Goal: Navigation & Orientation: Find specific page/section

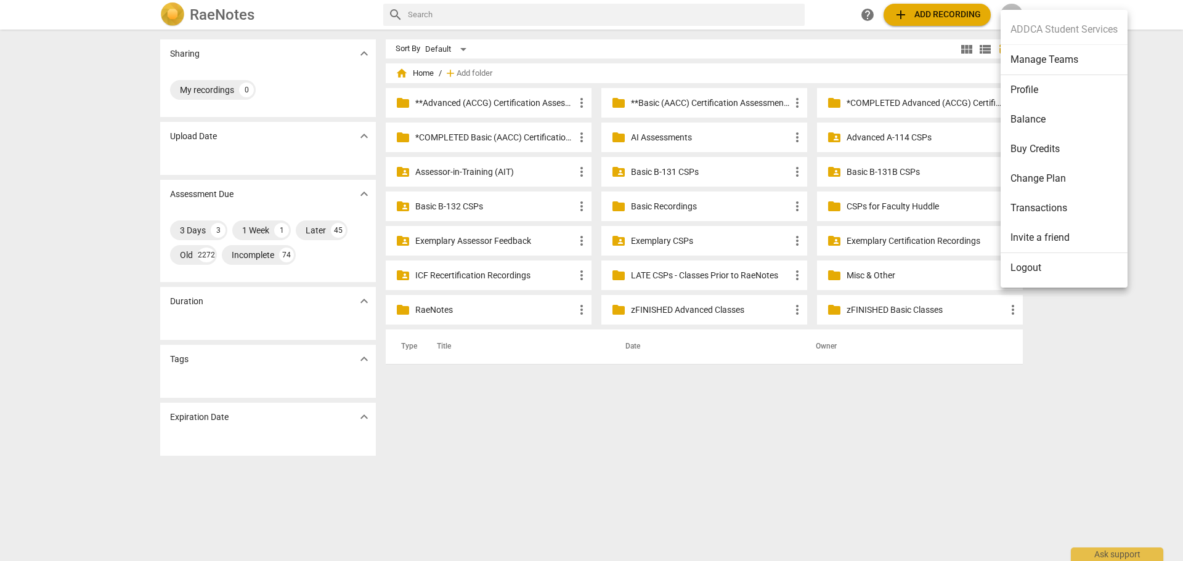
click at [1021, 62] on li "Manage Teams" at bounding box center [1063, 60] width 127 height 30
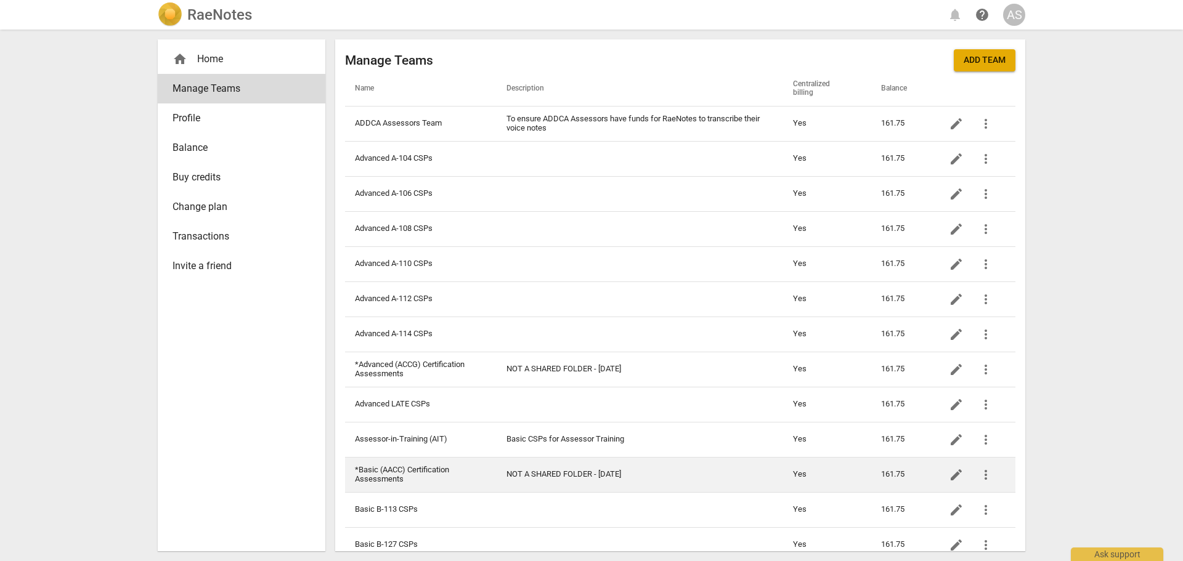
click at [439, 459] on td "*Basic (AACC) Certification Assessments" at bounding box center [421, 474] width 152 height 35
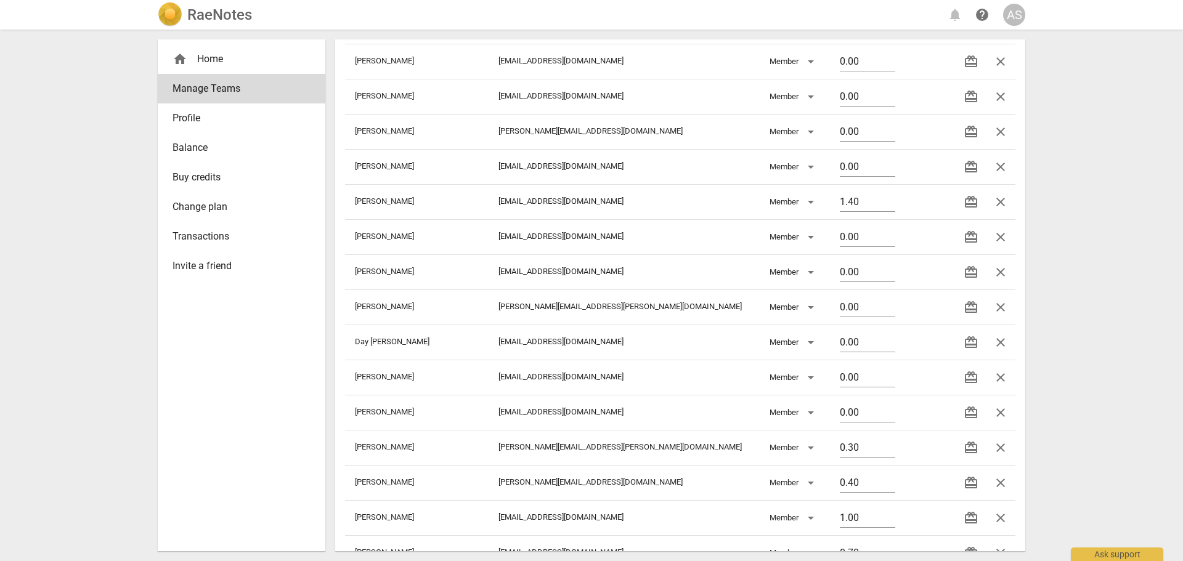
scroll to position [291, 0]
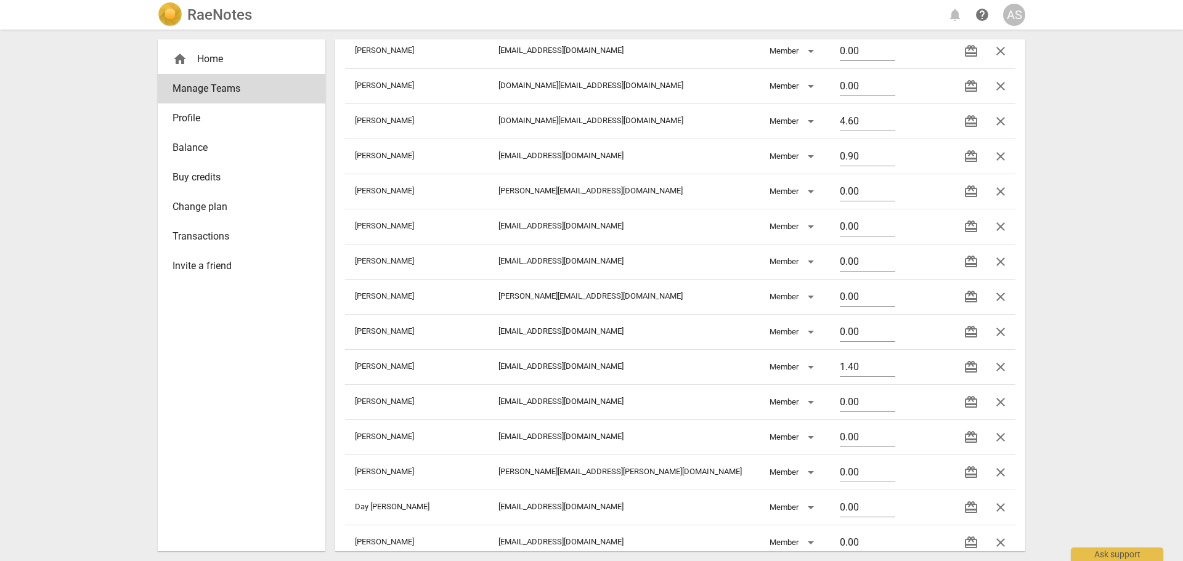
click at [187, 13] on div "RaeNotes" at bounding box center [205, 14] width 94 height 25
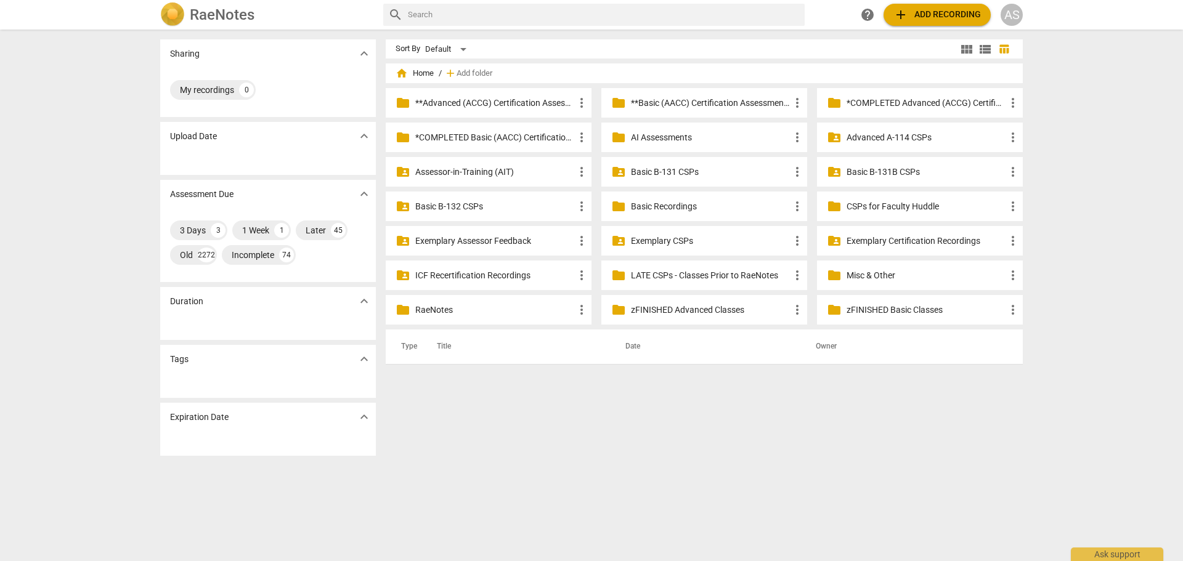
click at [188, 15] on div "RaeNotes" at bounding box center [266, 14] width 213 height 25
click at [998, 16] on div "help add Add recording AS" at bounding box center [939, 15] width 166 height 22
click at [1016, 23] on div "AS" at bounding box center [1011, 15] width 22 height 22
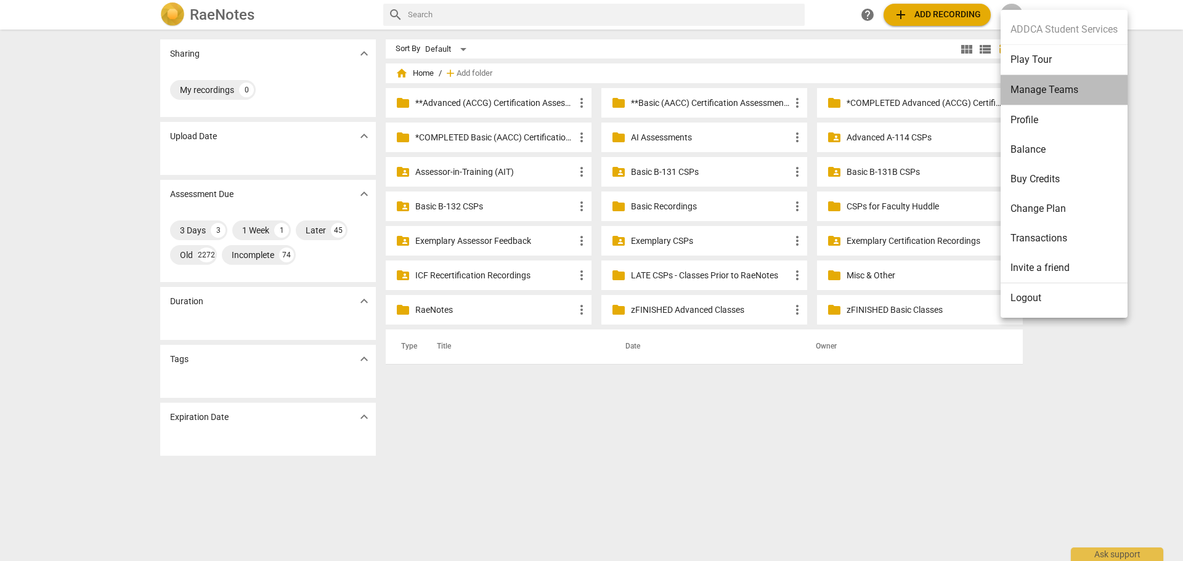
click at [1032, 94] on li "Manage Teams" at bounding box center [1063, 90] width 127 height 30
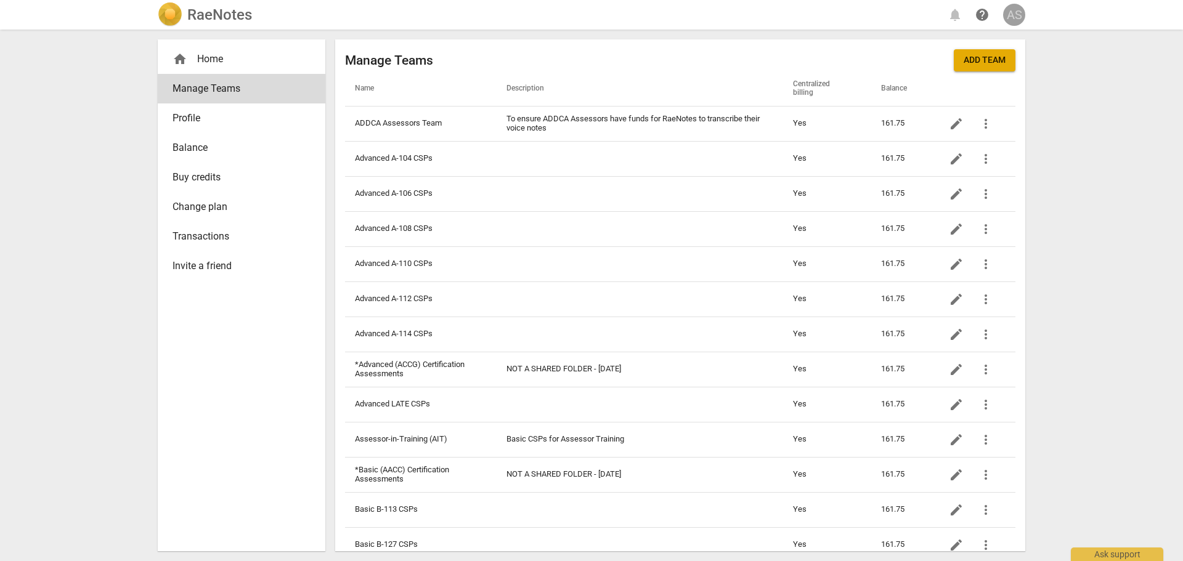
click at [1008, 17] on div "AS" at bounding box center [1014, 15] width 22 height 22
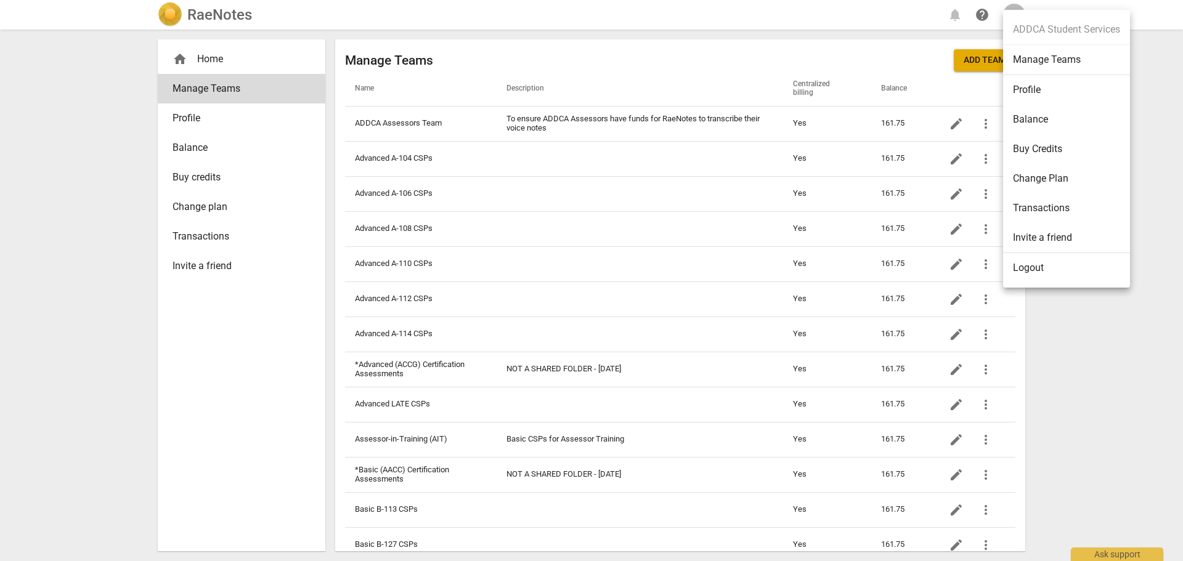
click at [1081, 61] on li "Manage Teams" at bounding box center [1066, 60] width 127 height 30
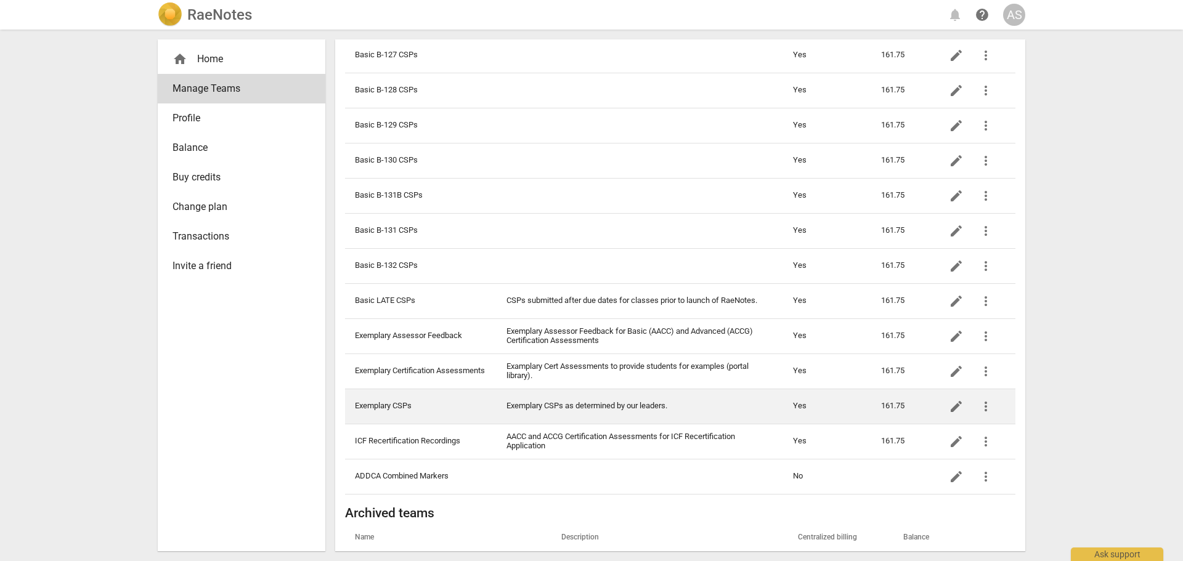
scroll to position [246, 0]
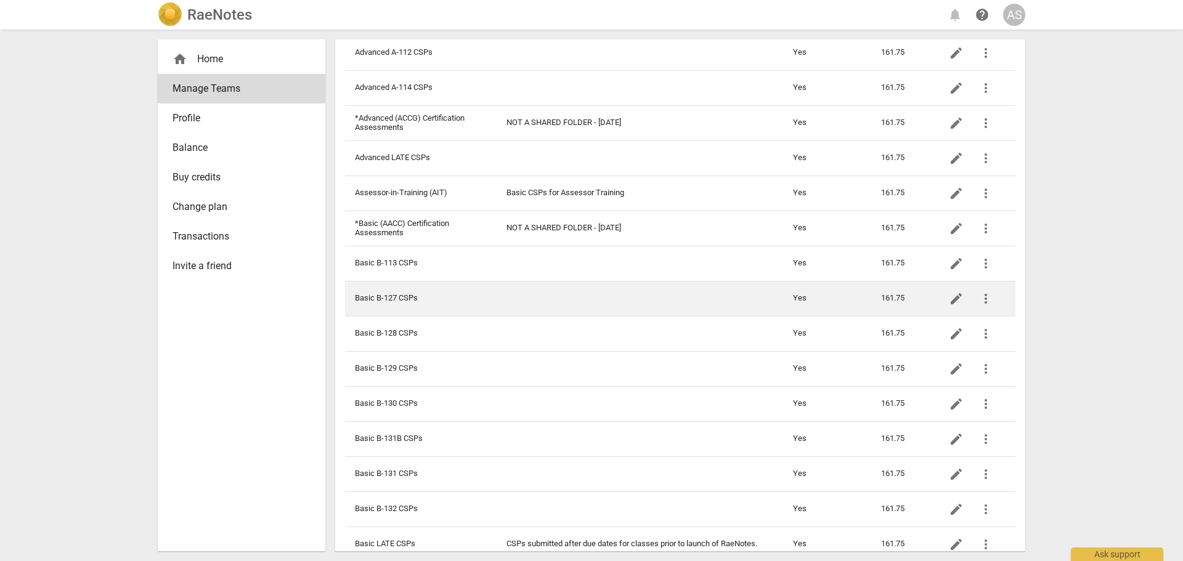
click at [459, 295] on td "Basic B-127 CSPs" at bounding box center [421, 298] width 152 height 35
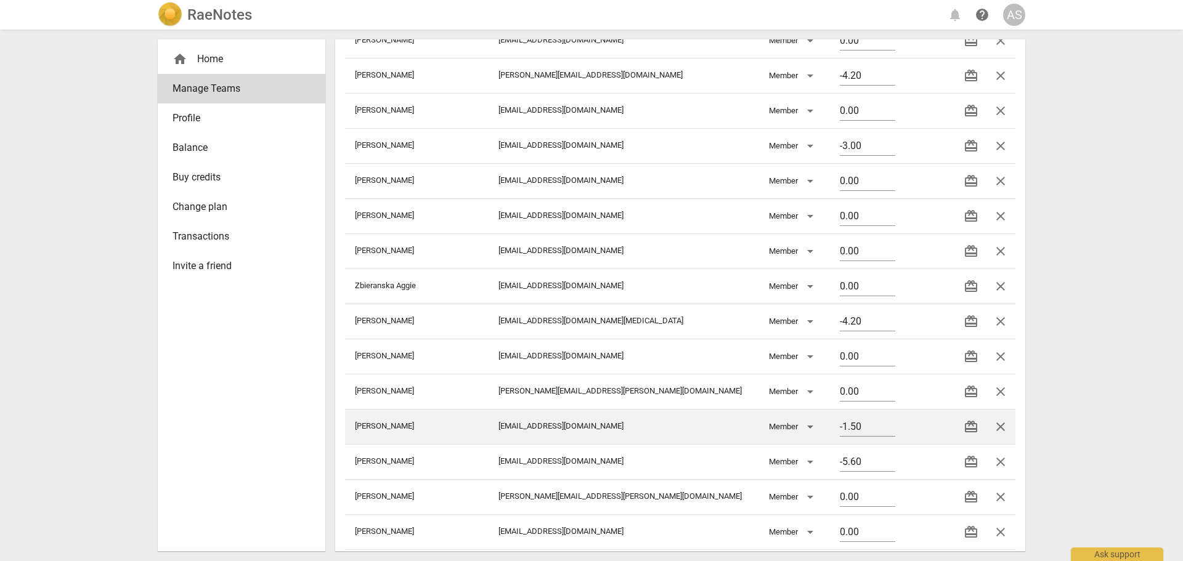
scroll to position [327, 0]
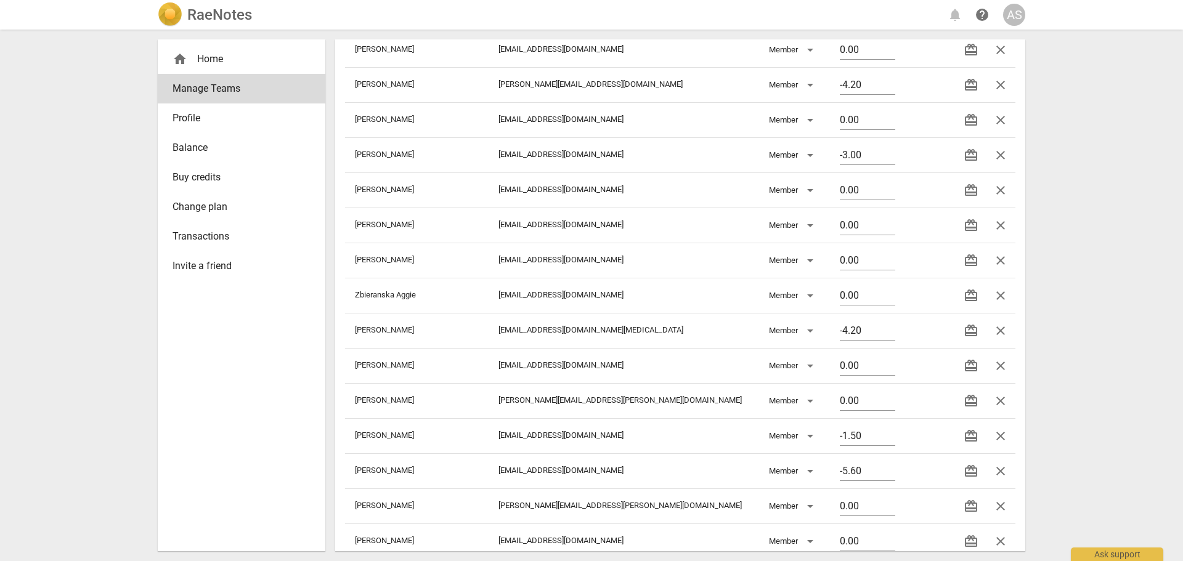
click at [235, 11] on h2 "RaeNotes" at bounding box center [219, 14] width 65 height 17
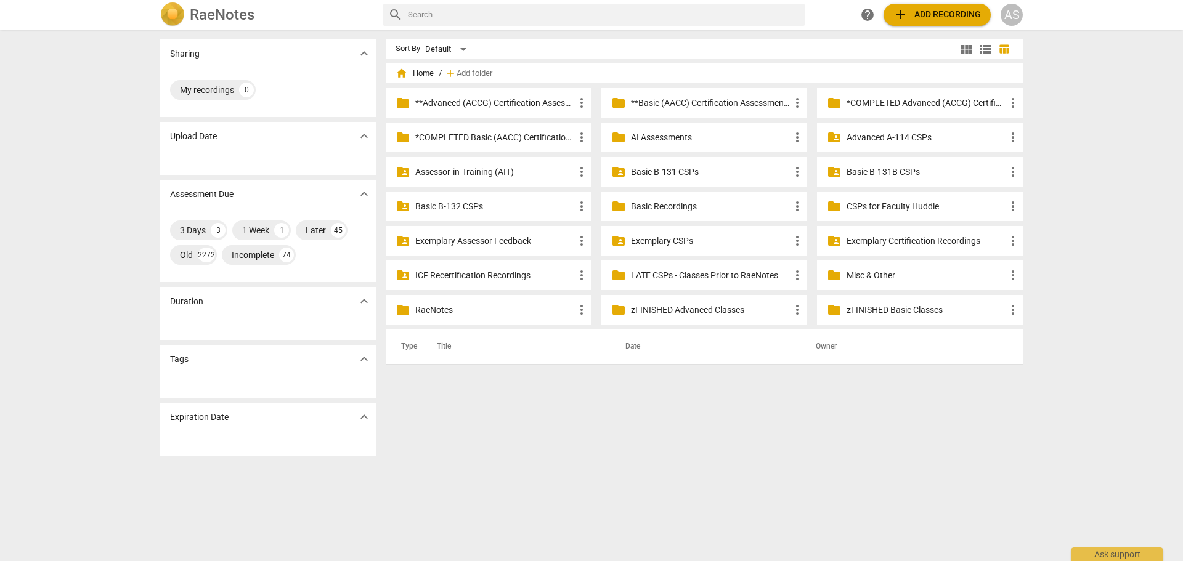
click at [1017, 17] on div "AS" at bounding box center [1011, 15] width 22 height 22
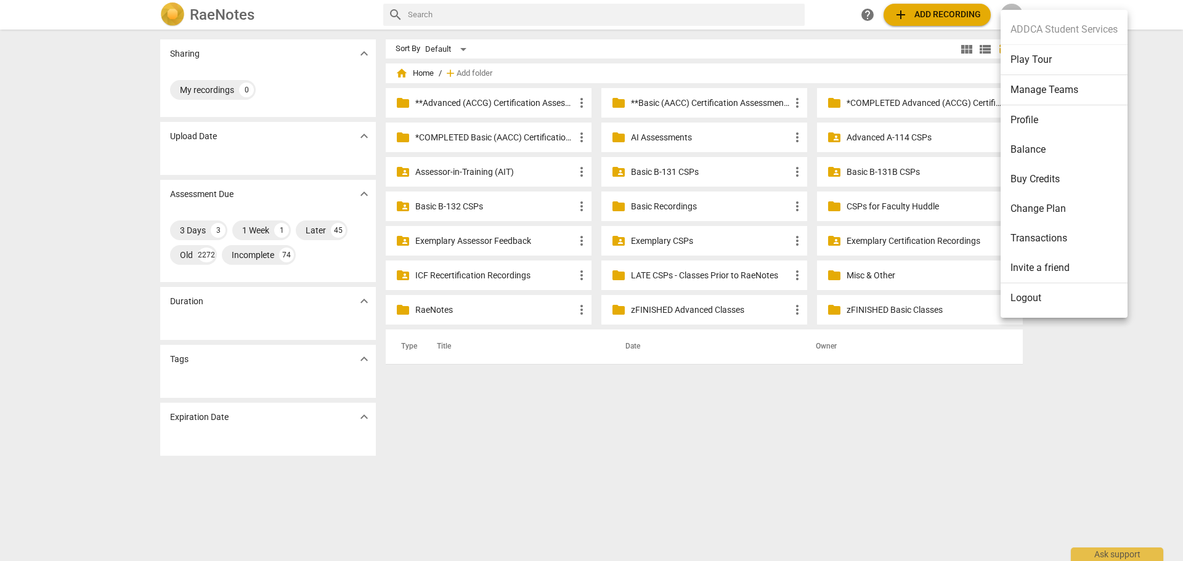
click at [1038, 83] on li "Manage Teams" at bounding box center [1063, 90] width 127 height 30
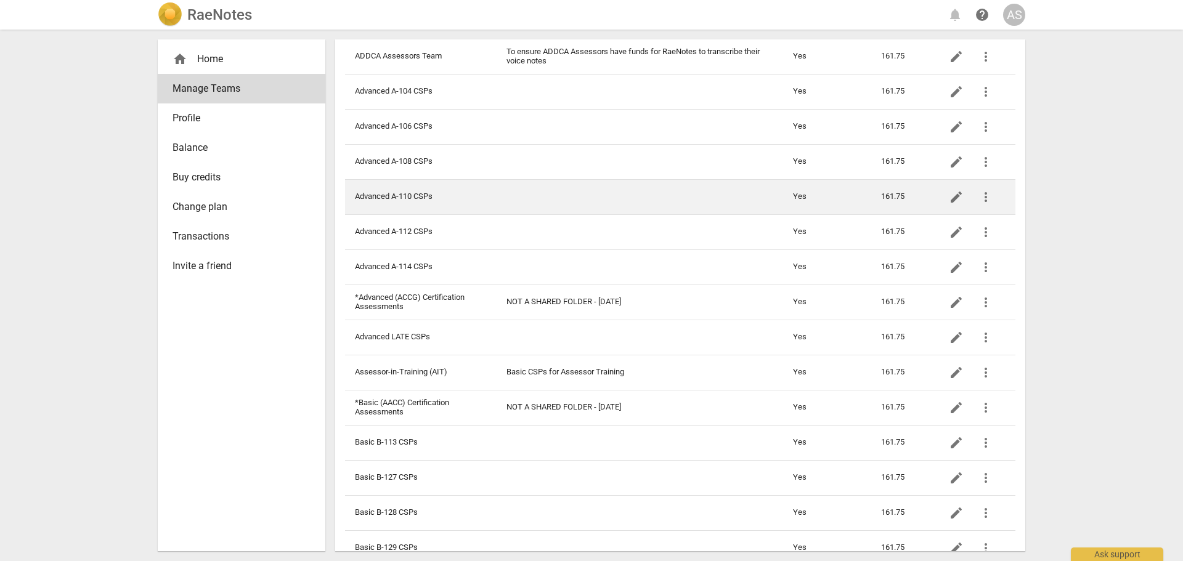
scroll to position [370, 0]
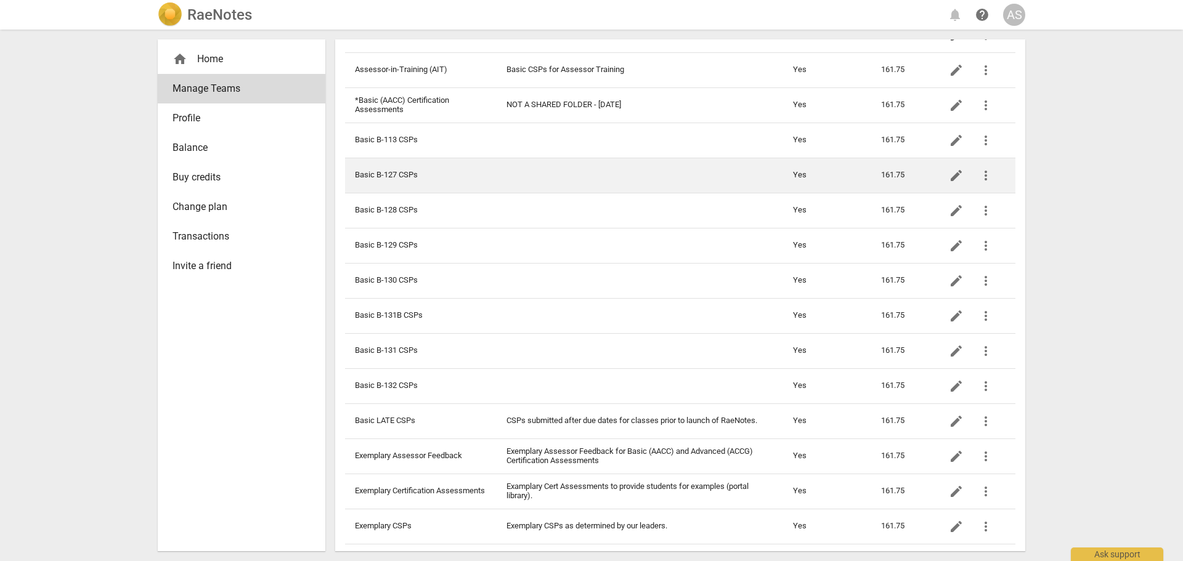
click at [419, 179] on td "Basic B-127 CSPs" at bounding box center [421, 175] width 152 height 35
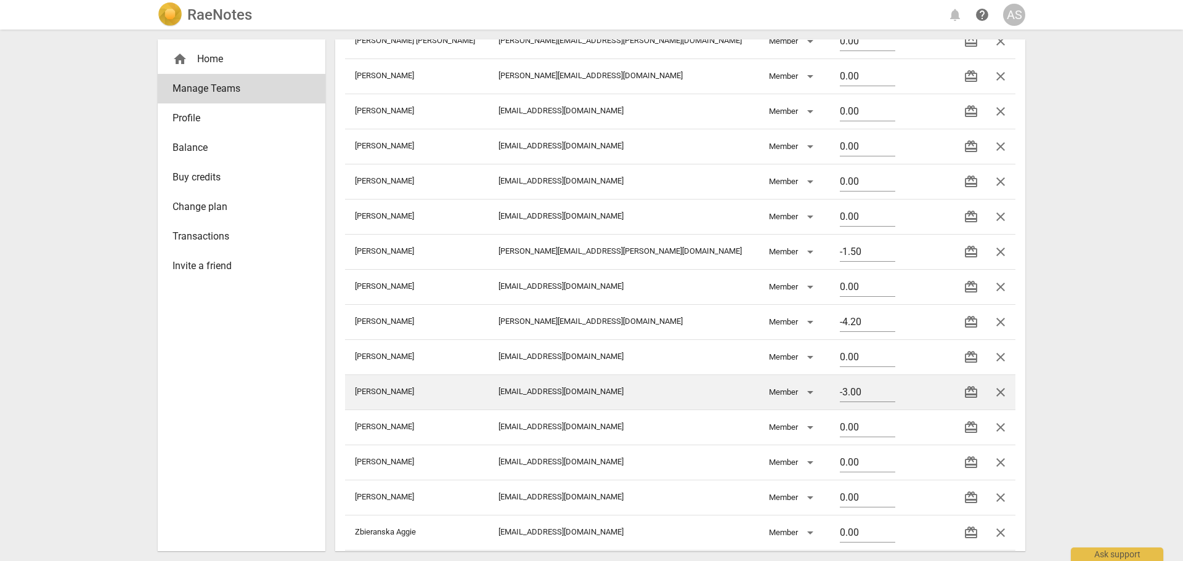
scroll to position [123, 0]
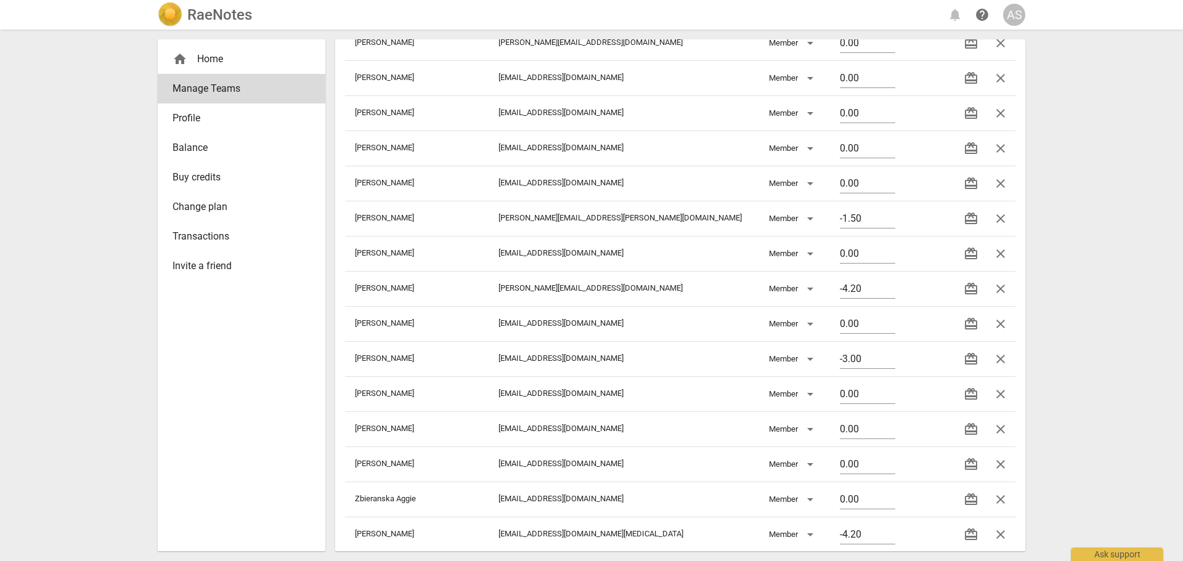
click at [233, 20] on h2 "RaeNotes" at bounding box center [219, 14] width 65 height 17
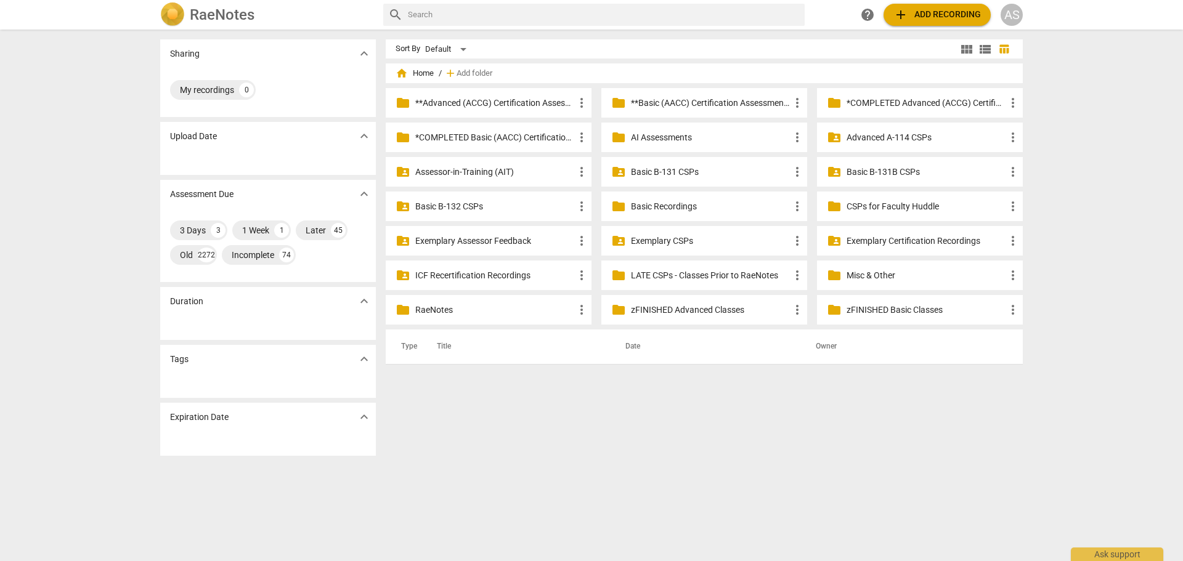
click at [654, 135] on p "AI Assessments" at bounding box center [710, 137] width 159 height 13
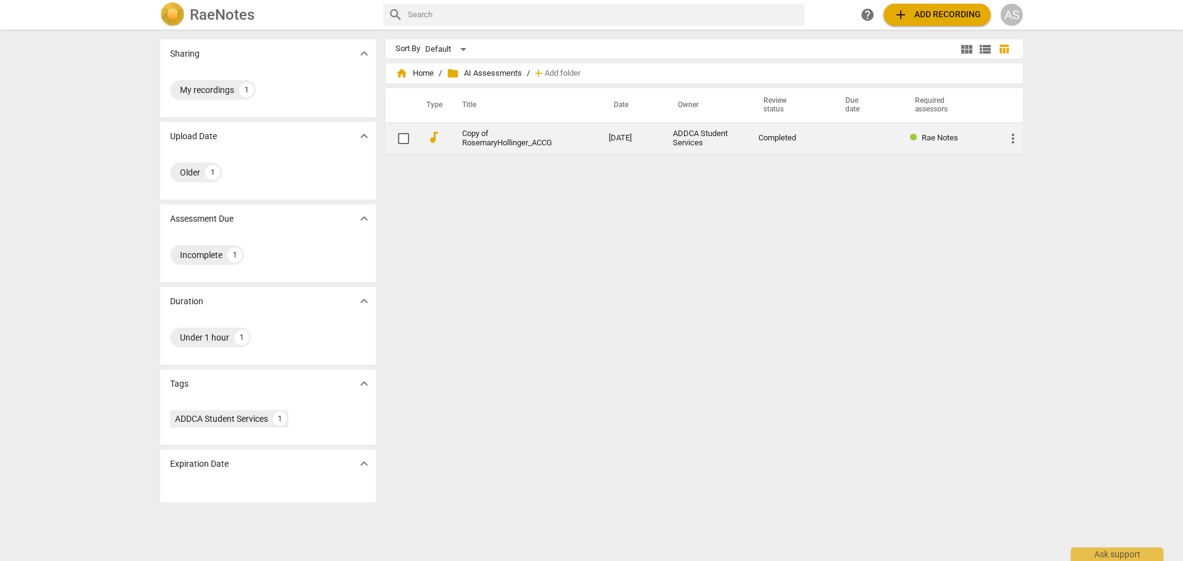
click at [502, 144] on link "Copy of RosemaryHollinger_ACCG" at bounding box center [513, 138] width 102 height 18
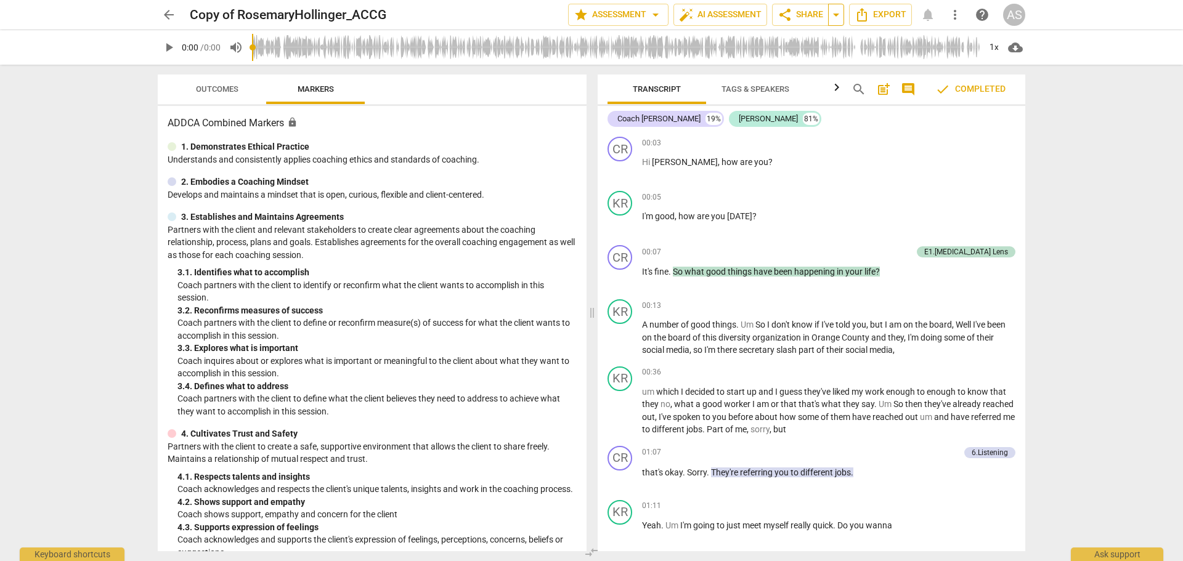
click at [836, 13] on span "arrow_drop_down" at bounding box center [835, 14] width 15 height 15
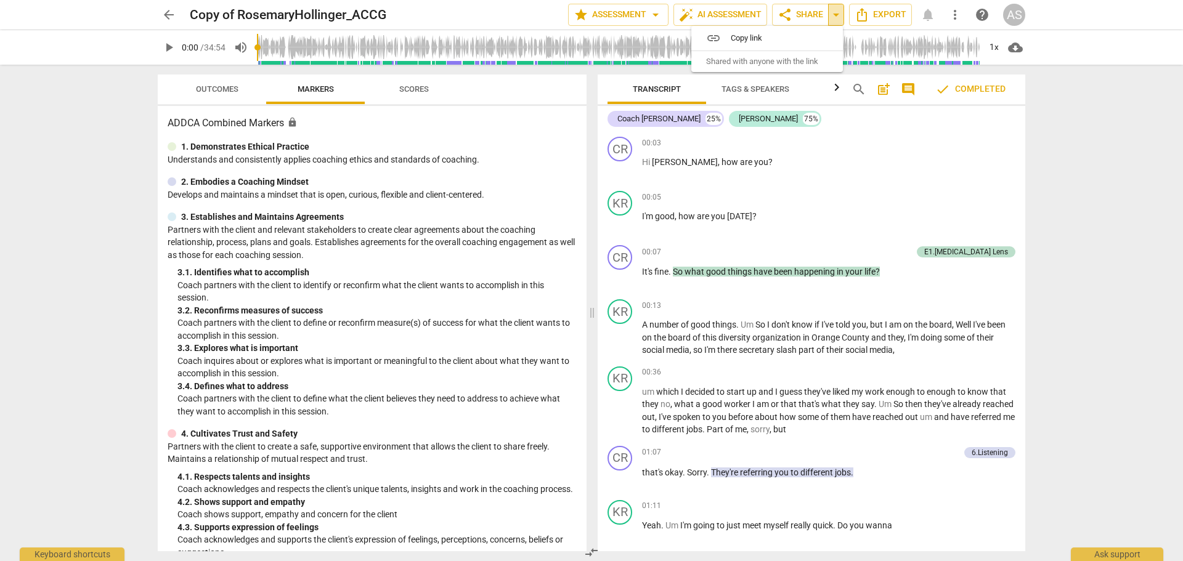
click at [832, 14] on span "arrow_drop_down" at bounding box center [835, 14] width 15 height 15
click at [177, 11] on span "arrow_back" at bounding box center [169, 14] width 22 height 15
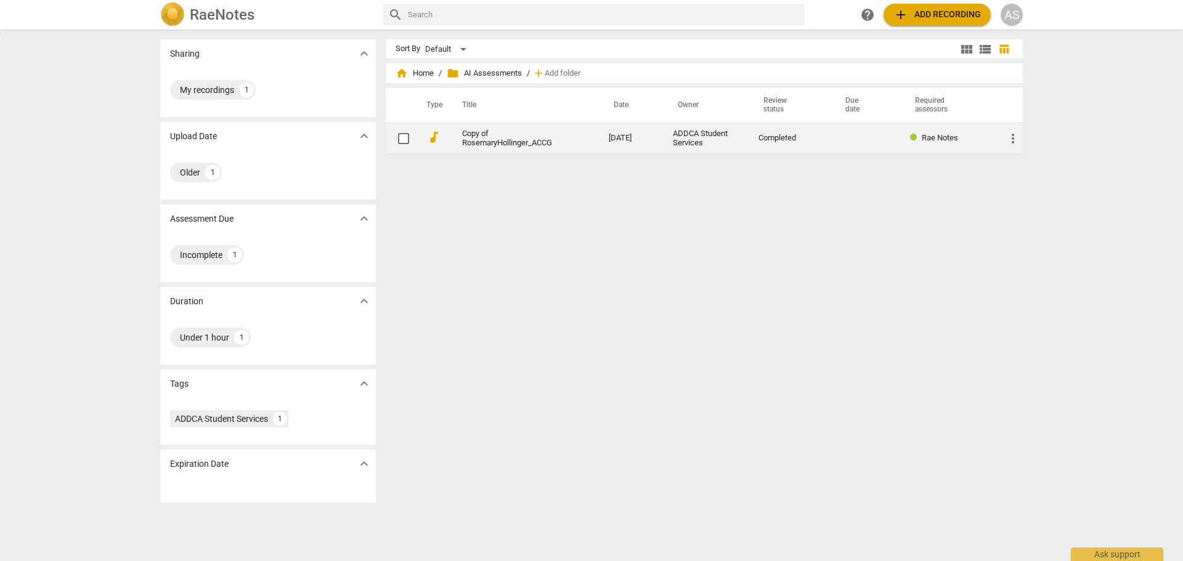
click at [565, 137] on td "Copy of RosemaryHollinger_ACCG" at bounding box center [523, 138] width 152 height 31
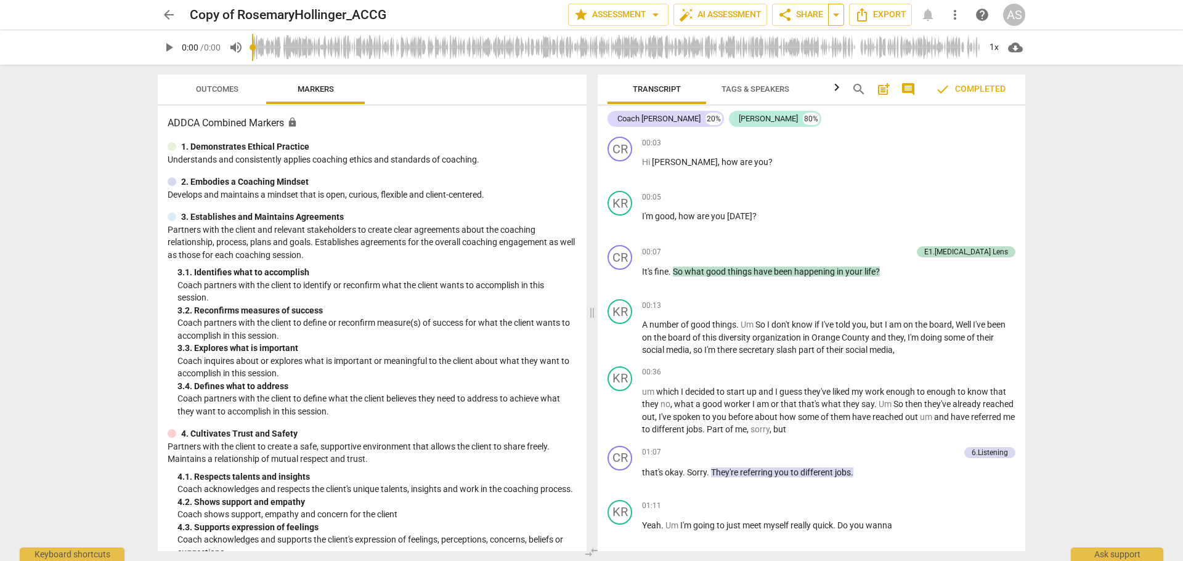
click at [833, 15] on span "arrow_drop_down" at bounding box center [835, 14] width 15 height 15
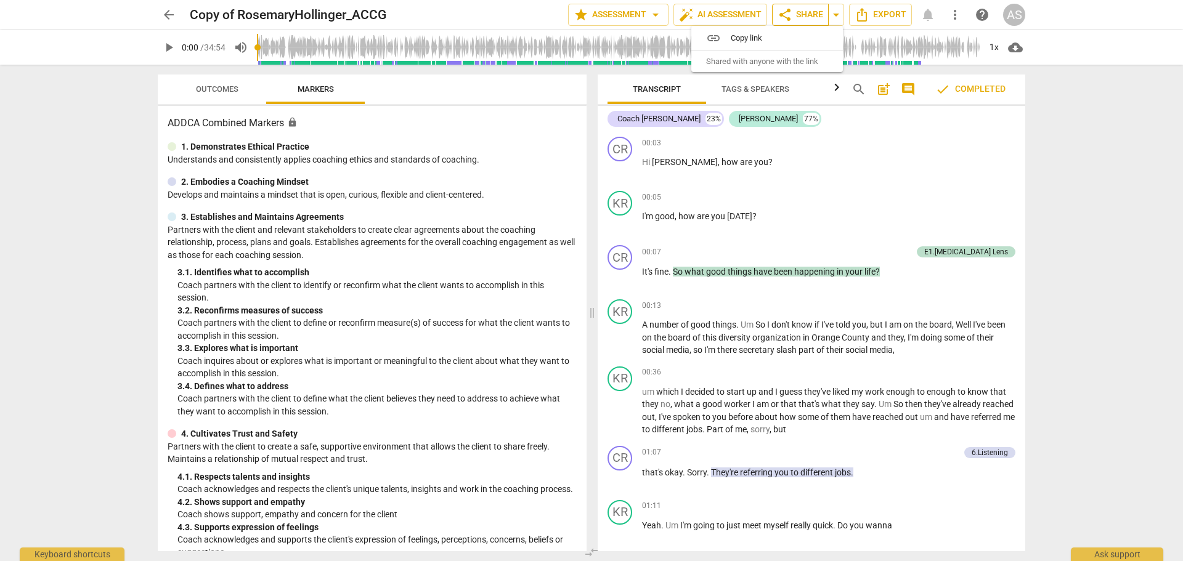
click at [816, 7] on span "share Share" at bounding box center [800, 14] width 46 height 15
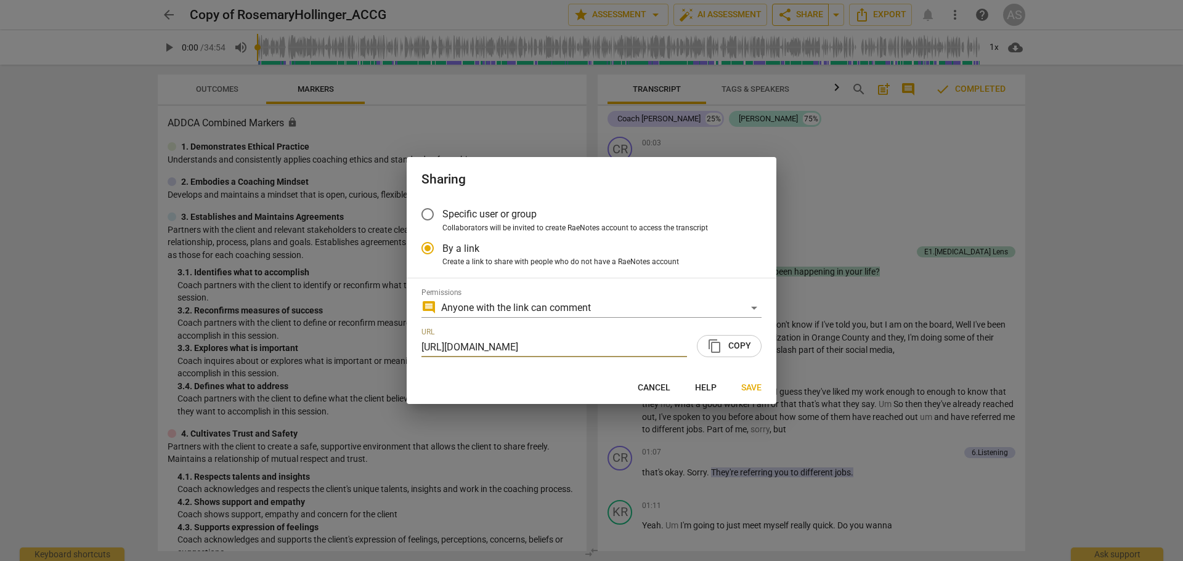
scroll to position [0, 53]
click at [648, 381] on button "Cancel" at bounding box center [654, 388] width 52 height 22
radio input "false"
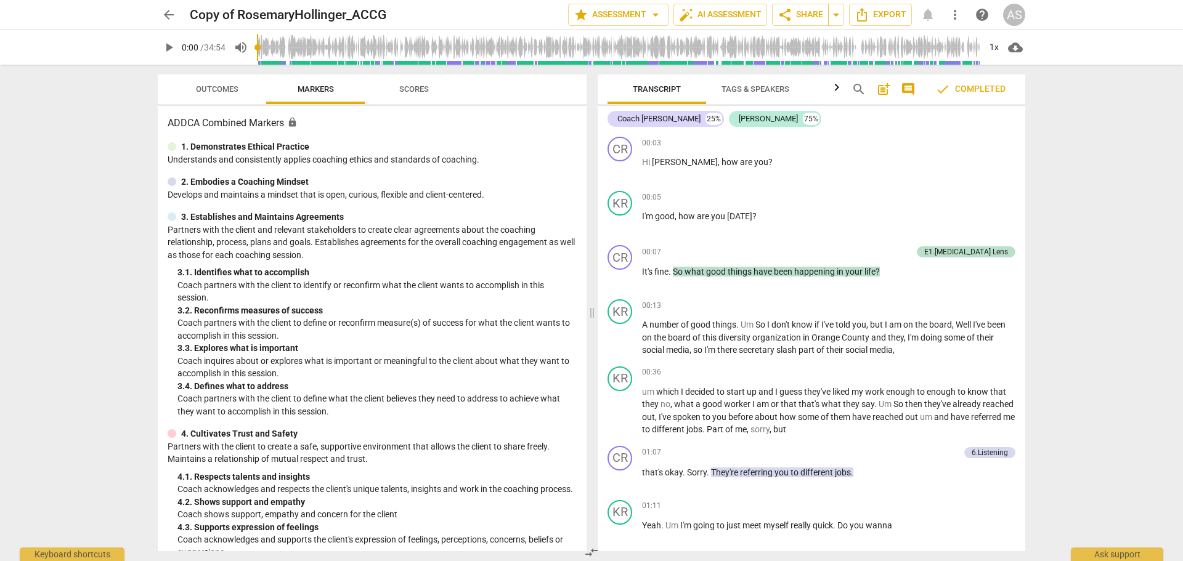
click at [179, 15] on span "arrow_back" at bounding box center [169, 14] width 22 height 15
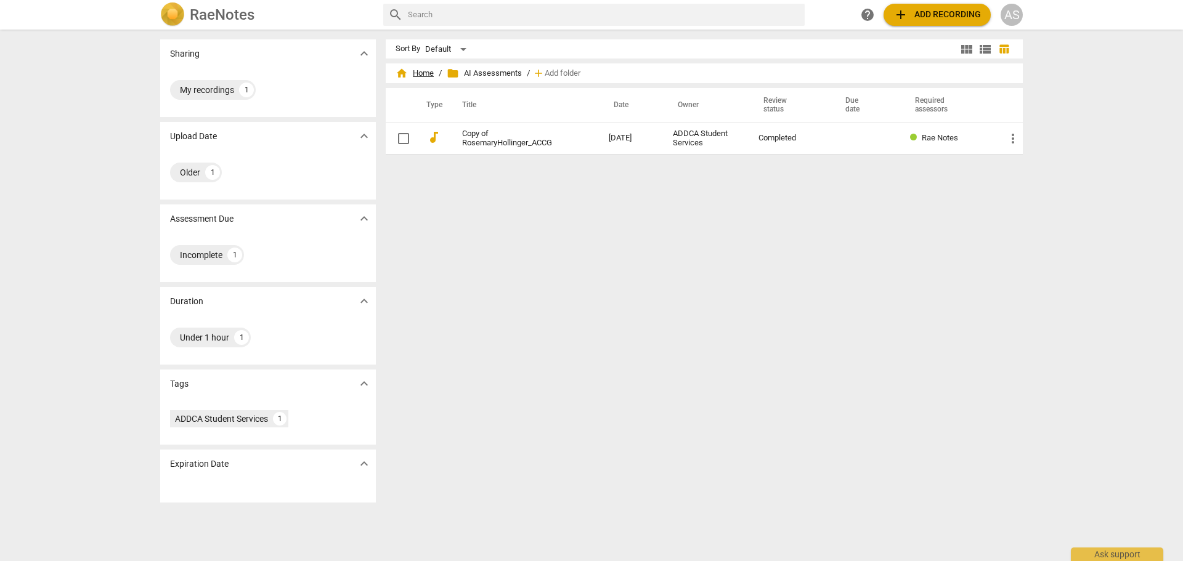
click at [426, 73] on span "home Home" at bounding box center [414, 73] width 38 height 12
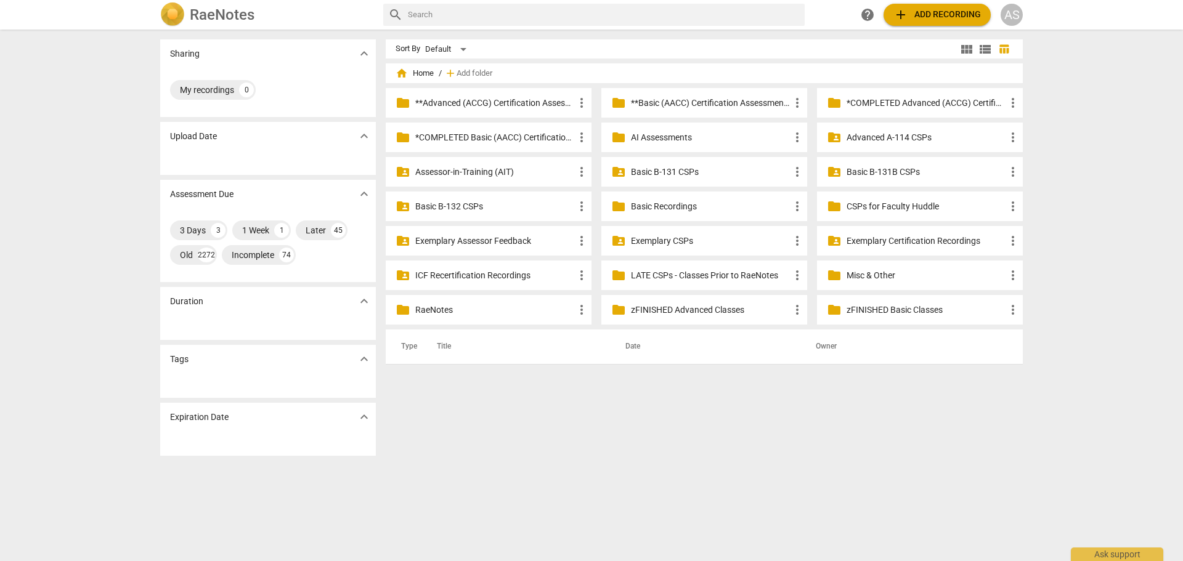
click at [193, 9] on h2 "RaeNotes" at bounding box center [222, 14] width 65 height 17
click at [194, 17] on h2 "RaeNotes" at bounding box center [222, 14] width 65 height 17
click at [185, 15] on div "RaeNotes" at bounding box center [266, 14] width 213 height 25
click at [1018, 17] on div "AS" at bounding box center [1011, 15] width 22 height 22
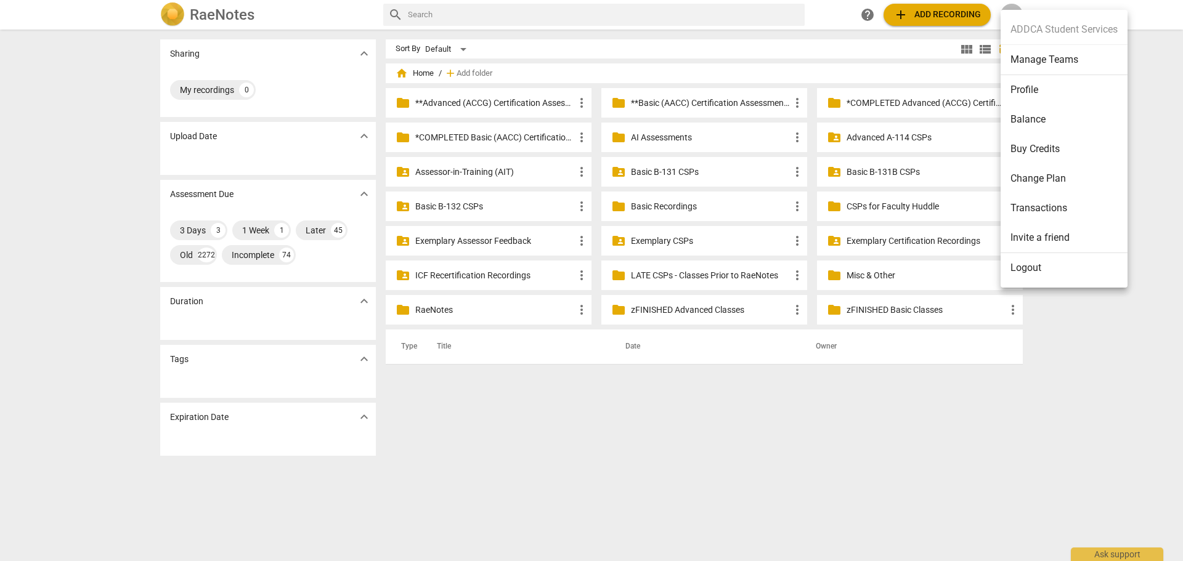
click at [1040, 57] on li "Manage Teams" at bounding box center [1063, 60] width 127 height 30
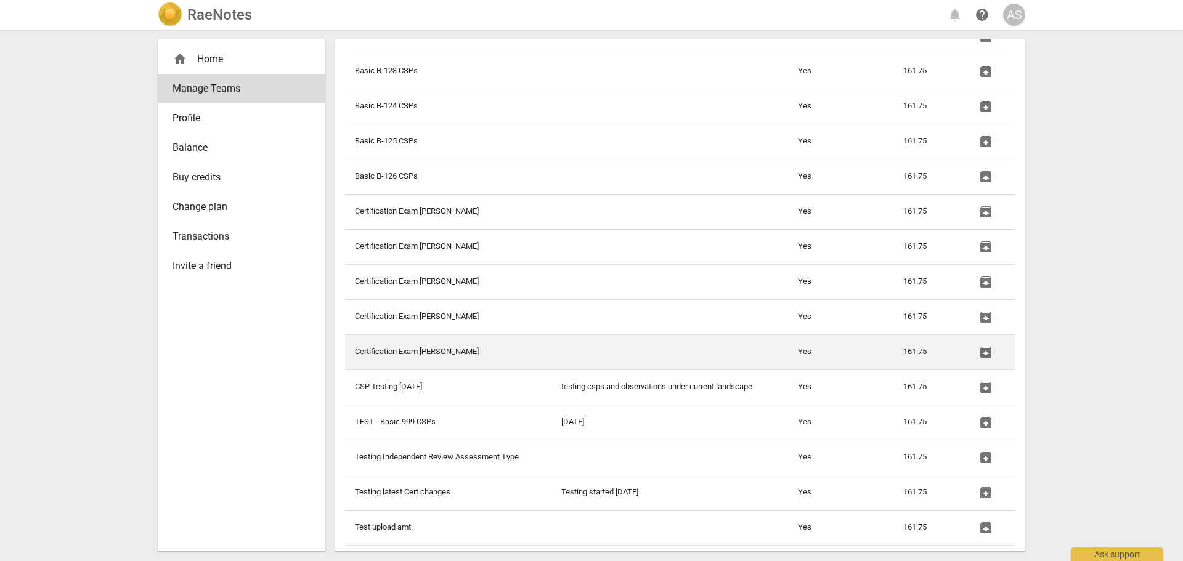
scroll to position [1522, 0]
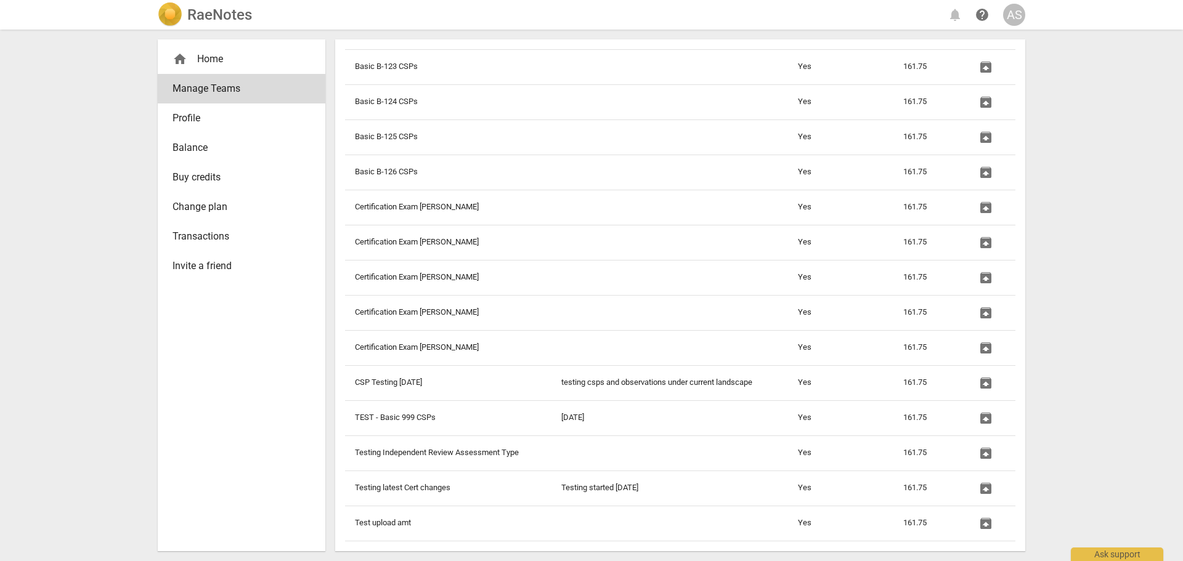
click at [1016, 21] on div "AS" at bounding box center [1014, 15] width 22 height 22
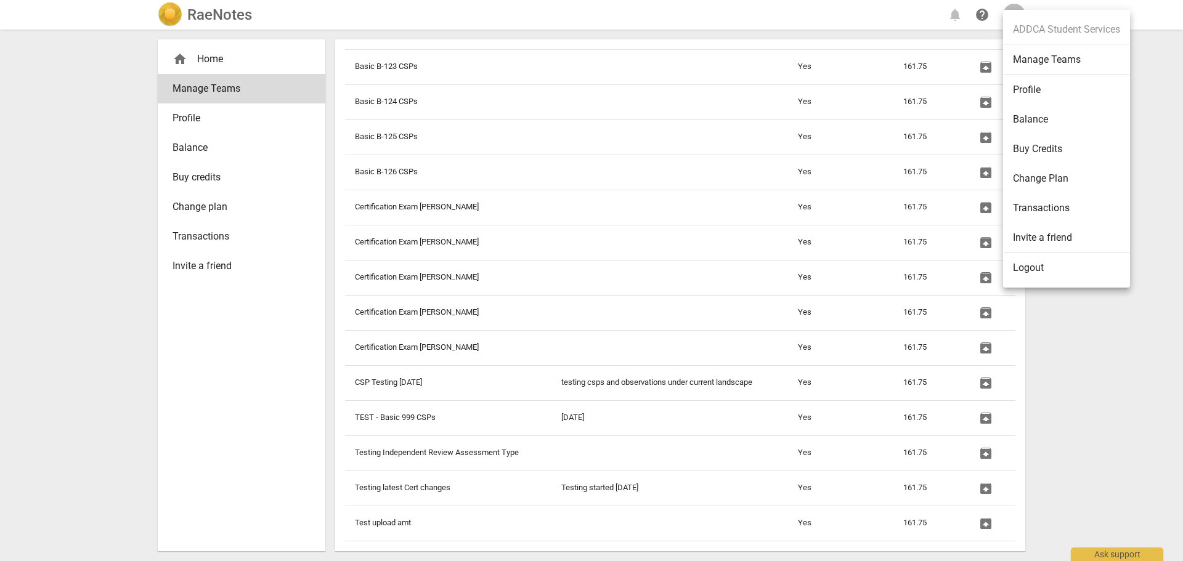
click at [1068, 62] on li "Manage Teams" at bounding box center [1066, 60] width 127 height 30
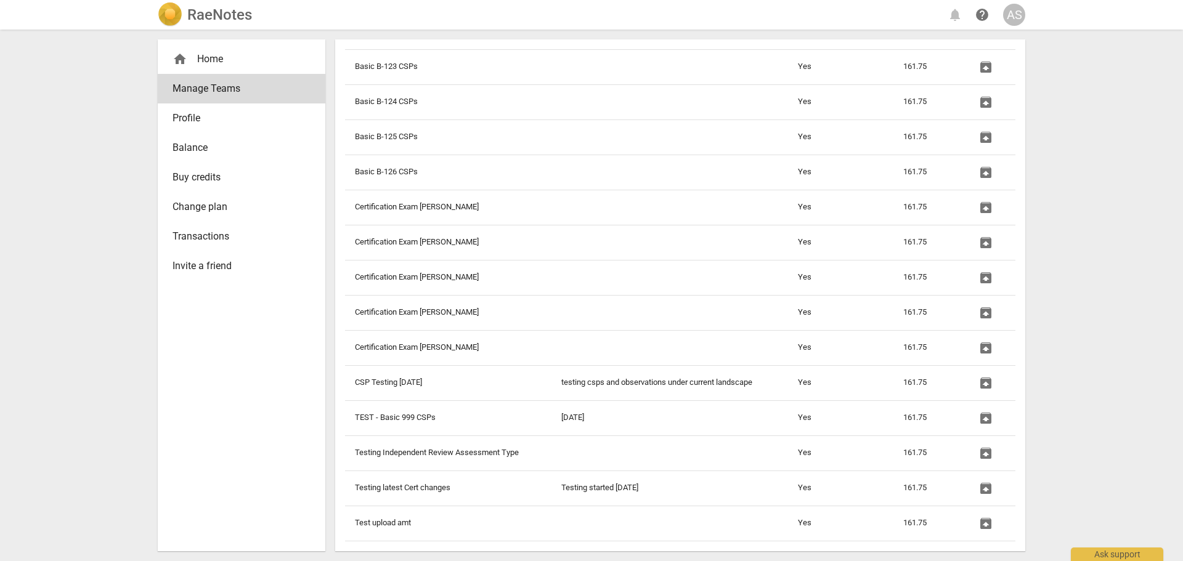
click at [1011, 14] on div "AS" at bounding box center [1014, 15] width 22 height 22
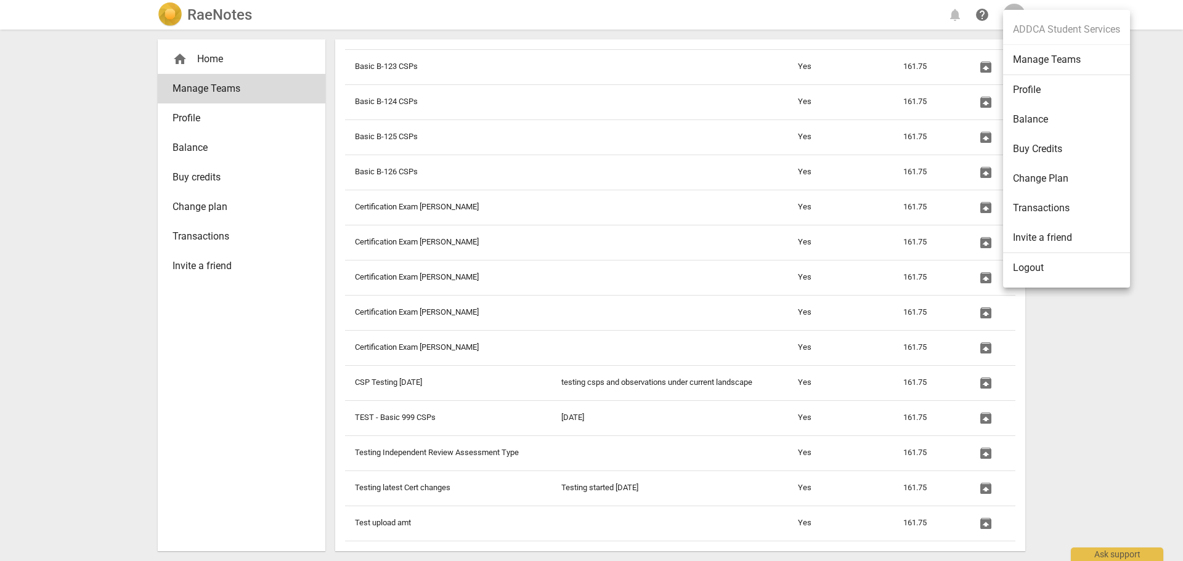
click at [1020, 10] on ul "ADDCA Student Services Manage Teams Profile Balance Buy Credits Change Plan Tra…" at bounding box center [1066, 149] width 127 height 278
click at [1014, 6] on div at bounding box center [591, 280] width 1183 height 561
